Goal: Navigation & Orientation: Find specific page/section

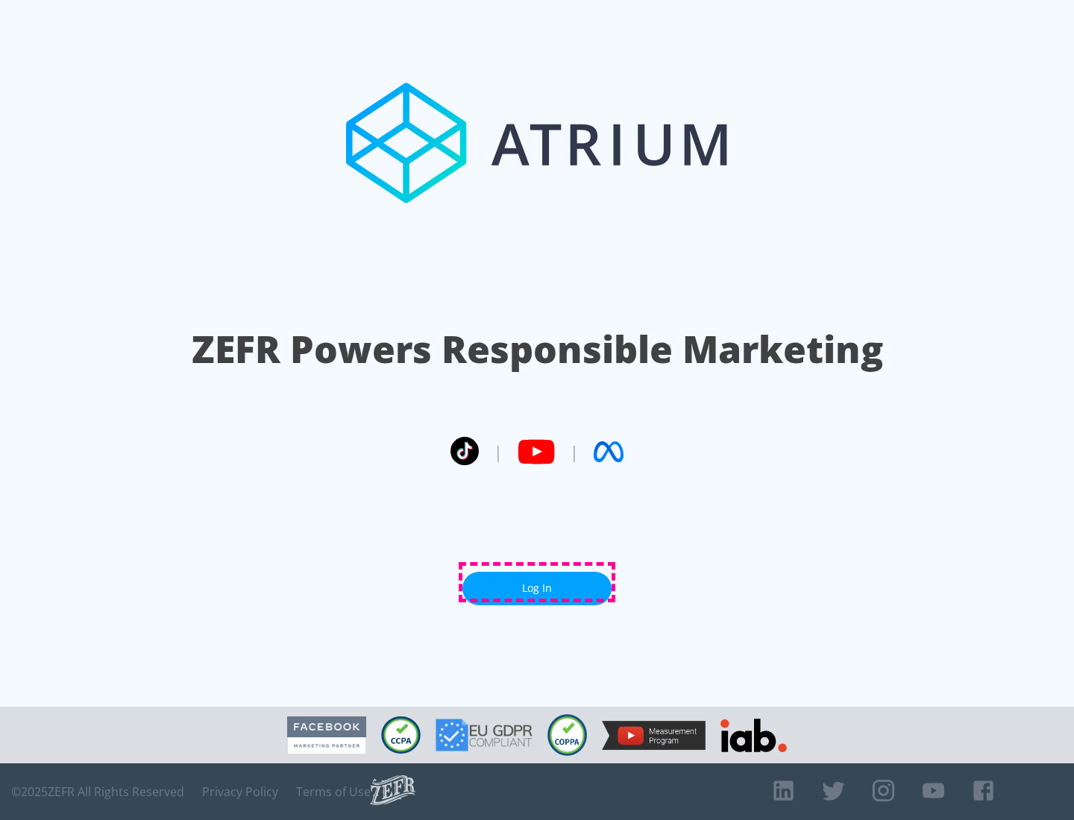
click at [537, 583] on link "Log In" at bounding box center [536, 589] width 149 height 34
